Goal: Information Seeking & Learning: Find specific fact

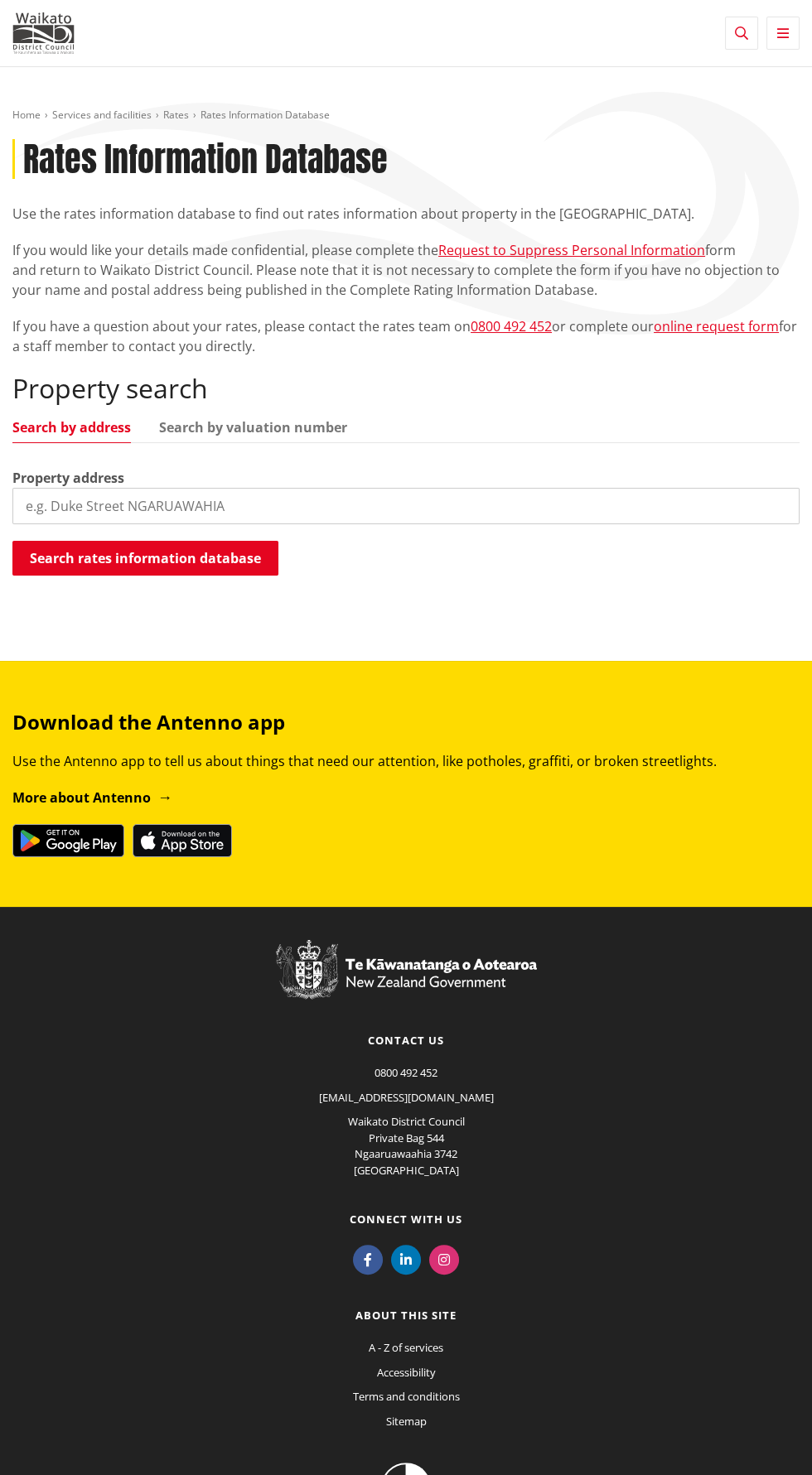
click at [484, 500] on input "search" at bounding box center [406, 506] width 787 height 36
type input "132 rimu"
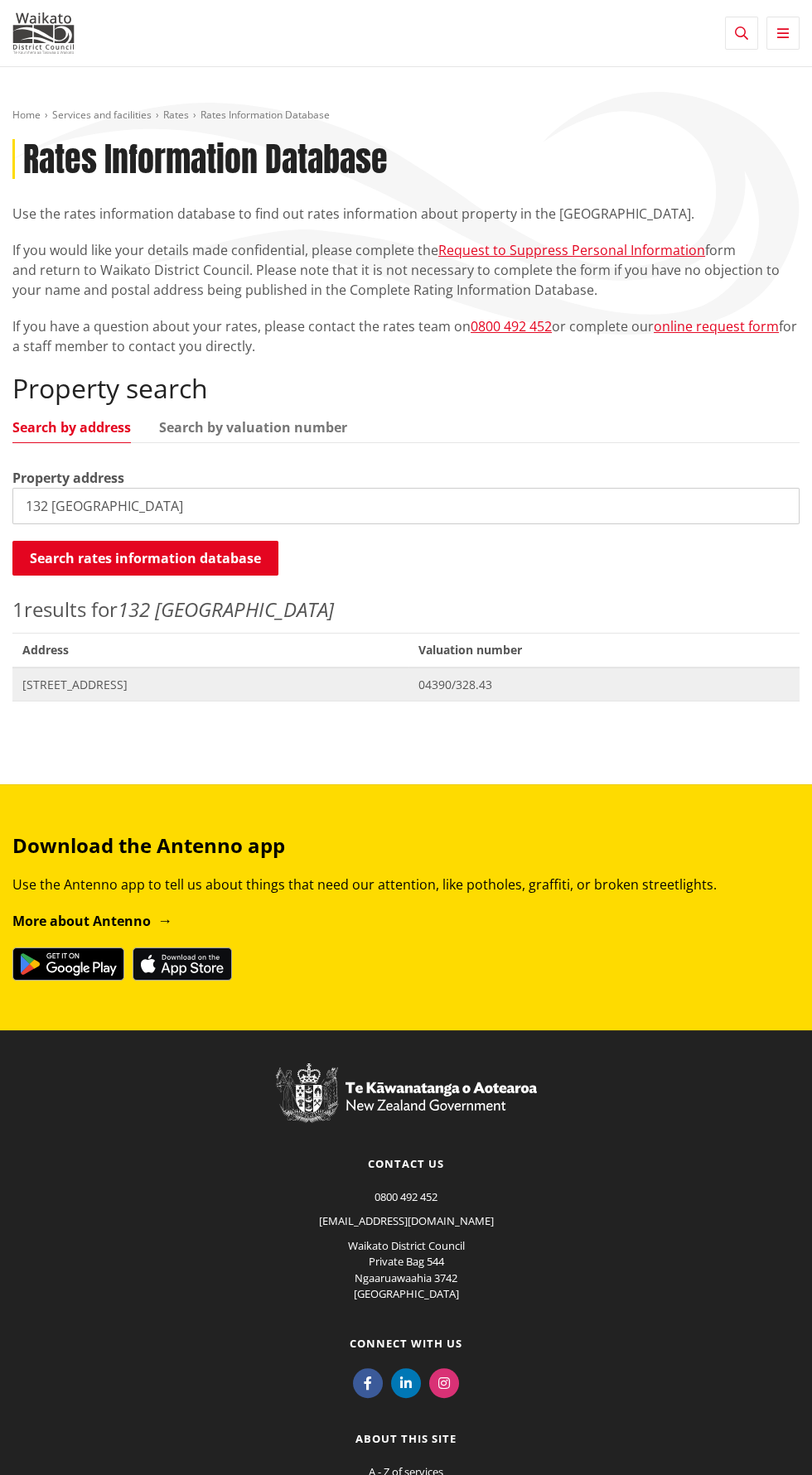
click at [533, 682] on span "04390/328.43" at bounding box center [604, 685] width 371 height 16
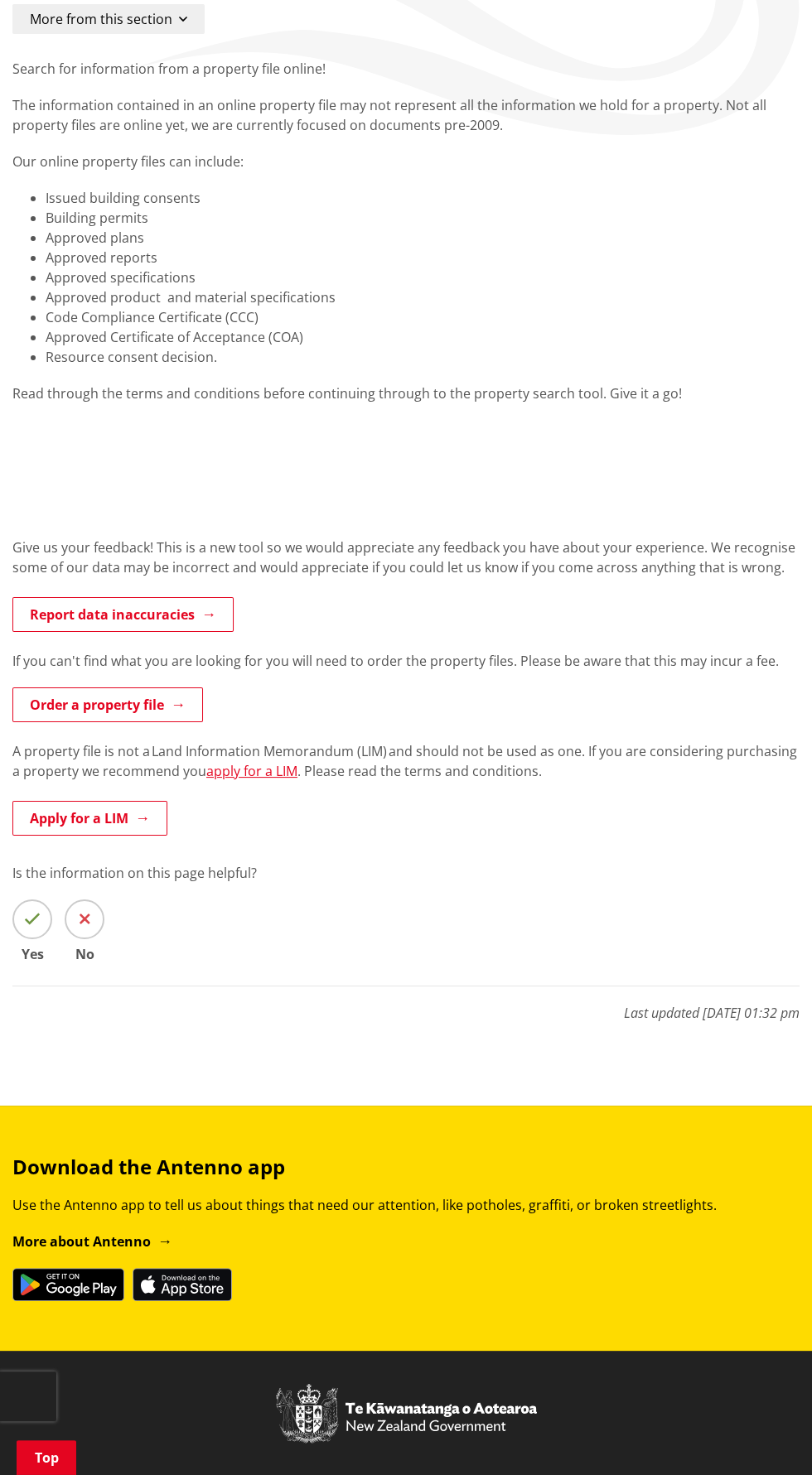
scroll to position [200, 0]
